Goal: Information Seeking & Learning: Learn about a topic

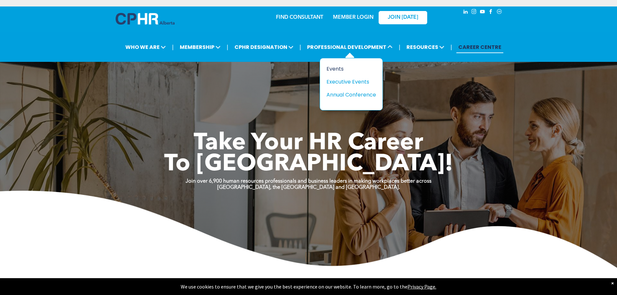
click at [333, 68] on div "Events" at bounding box center [348, 69] width 45 height 8
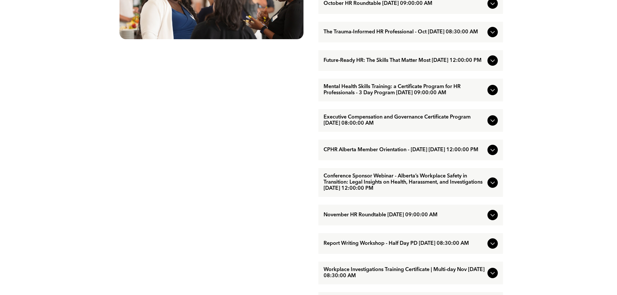
scroll to position [431, 0]
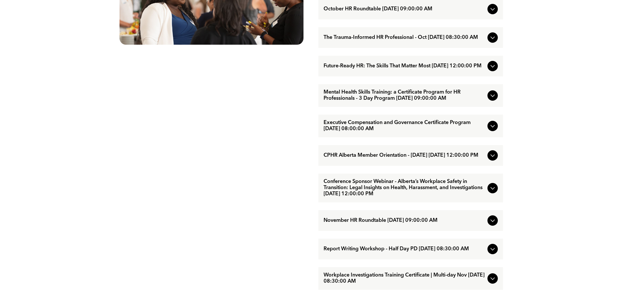
click at [414, 41] on span "The Trauma-Informed HR Professional - Oct [DATE] 08:30:00 AM" at bounding box center [403, 38] width 161 height 6
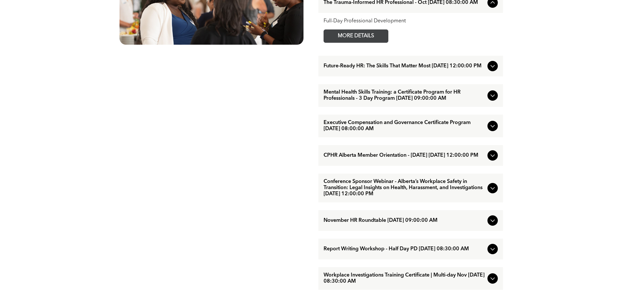
click at [370, 42] on span "MORE DETAILS" at bounding box center [355, 36] width 51 height 13
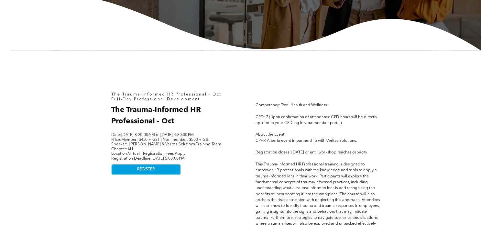
scroll to position [216, 0]
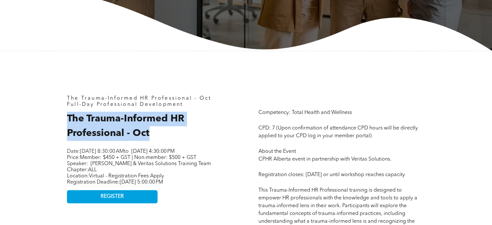
drag, startPoint x: 65, startPoint y: 115, endPoint x: 149, endPoint y: 135, distance: 85.8
copy span "The Trauma-Informed HR Professional - Oct"
click at [214, 135] on h2 "The Trauma-Informed HR Professional - Oct" at bounding box center [150, 126] width 167 height 29
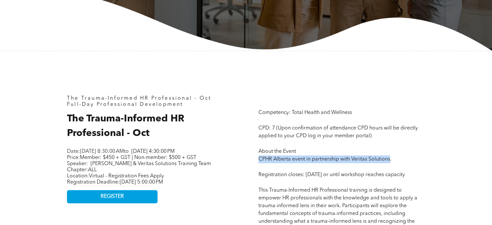
drag, startPoint x: 253, startPoint y: 160, endPoint x: 390, endPoint y: 163, distance: 137.0
copy span "CPHR Alberta event in partnership with Veritas Solutions"
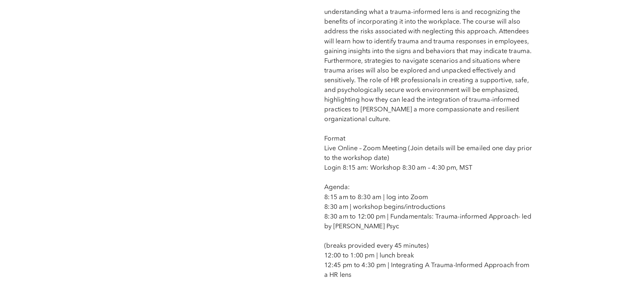
scroll to position [324, 0]
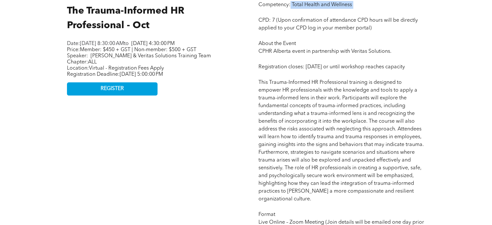
drag, startPoint x: 290, startPoint y: 5, endPoint x: 369, endPoint y: 12, distance: 78.7
copy span "Total Health and Wellness"
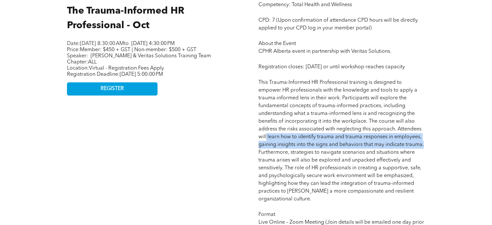
drag, startPoint x: 266, startPoint y: 144, endPoint x: 436, endPoint y: 154, distance: 170.5
copy span "learn how to identify trauma and trauma responses in employees, gaining insight…"
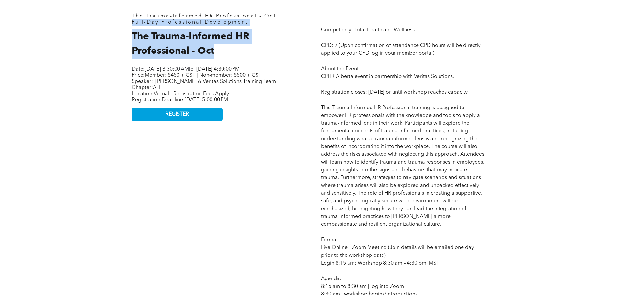
drag, startPoint x: 125, startPoint y: 27, endPoint x: 220, endPoint y: 51, distance: 98.0
click at [220, 51] on h2 "The Trauma-Informed HR Professional - Oct" at bounding box center [214, 43] width 164 height 29
drag, startPoint x: 220, startPoint y: 53, endPoint x: 126, endPoint y: 41, distance: 94.6
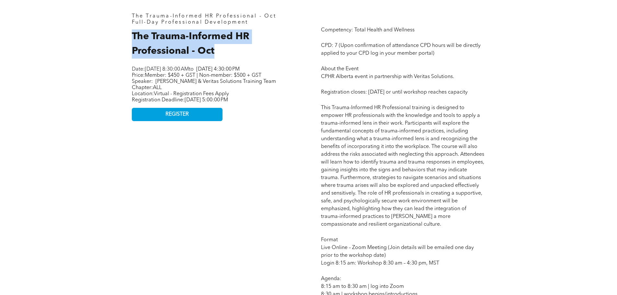
copy span "The Trauma-Informed HR Professional - Oct"
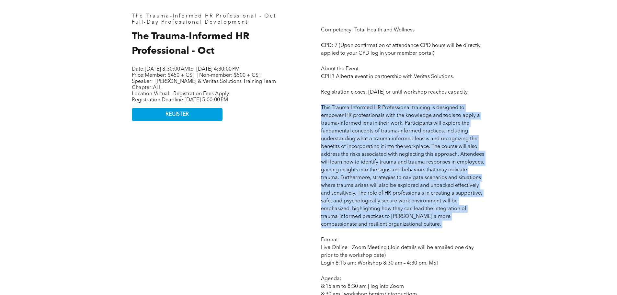
drag, startPoint x: 321, startPoint y: 116, endPoint x: 408, endPoint y: 237, distance: 148.6
copy span "This Trauma-Informed HR Professional training is designed to empower HR profess…"
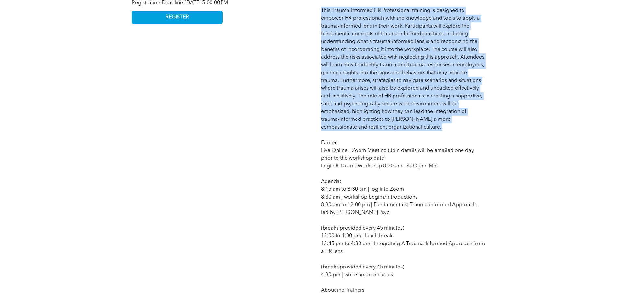
scroll to position [432, 0]
